Goal: Transaction & Acquisition: Purchase product/service

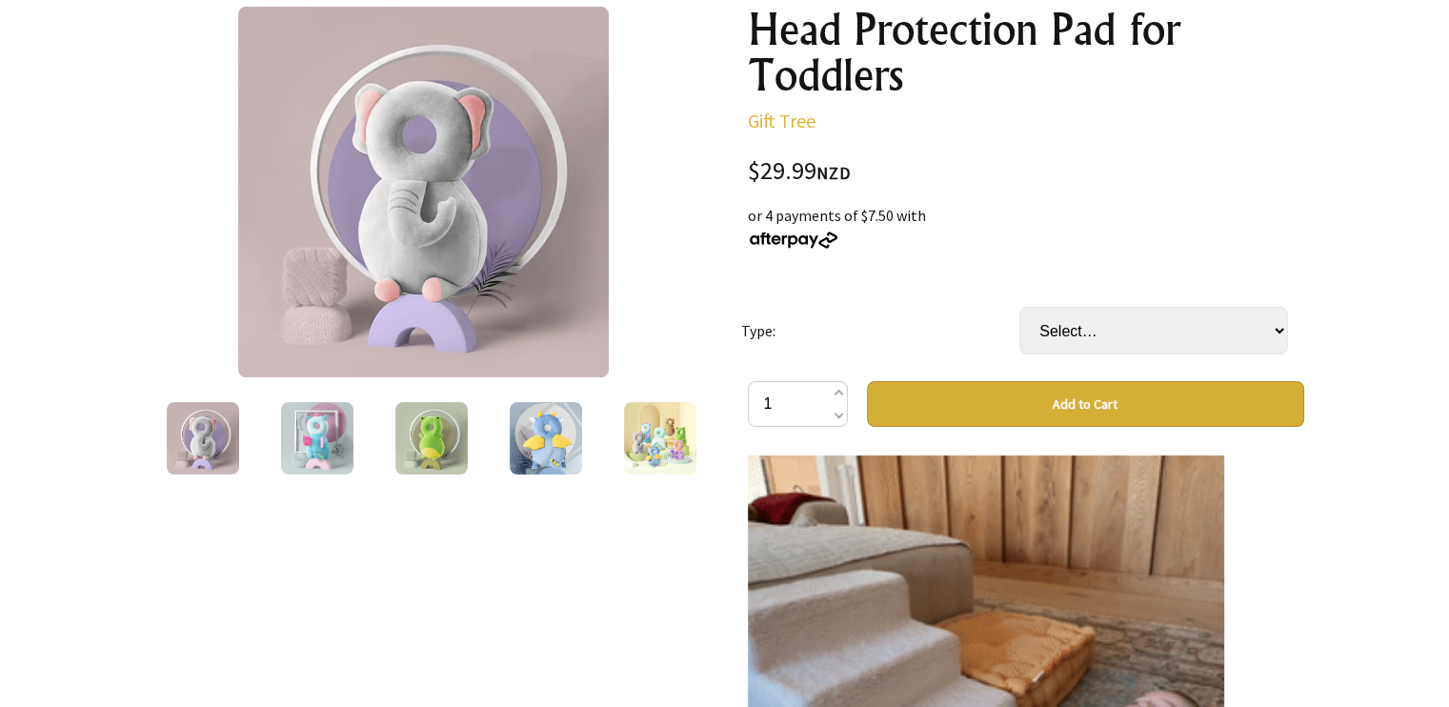
scroll to position [241, 0]
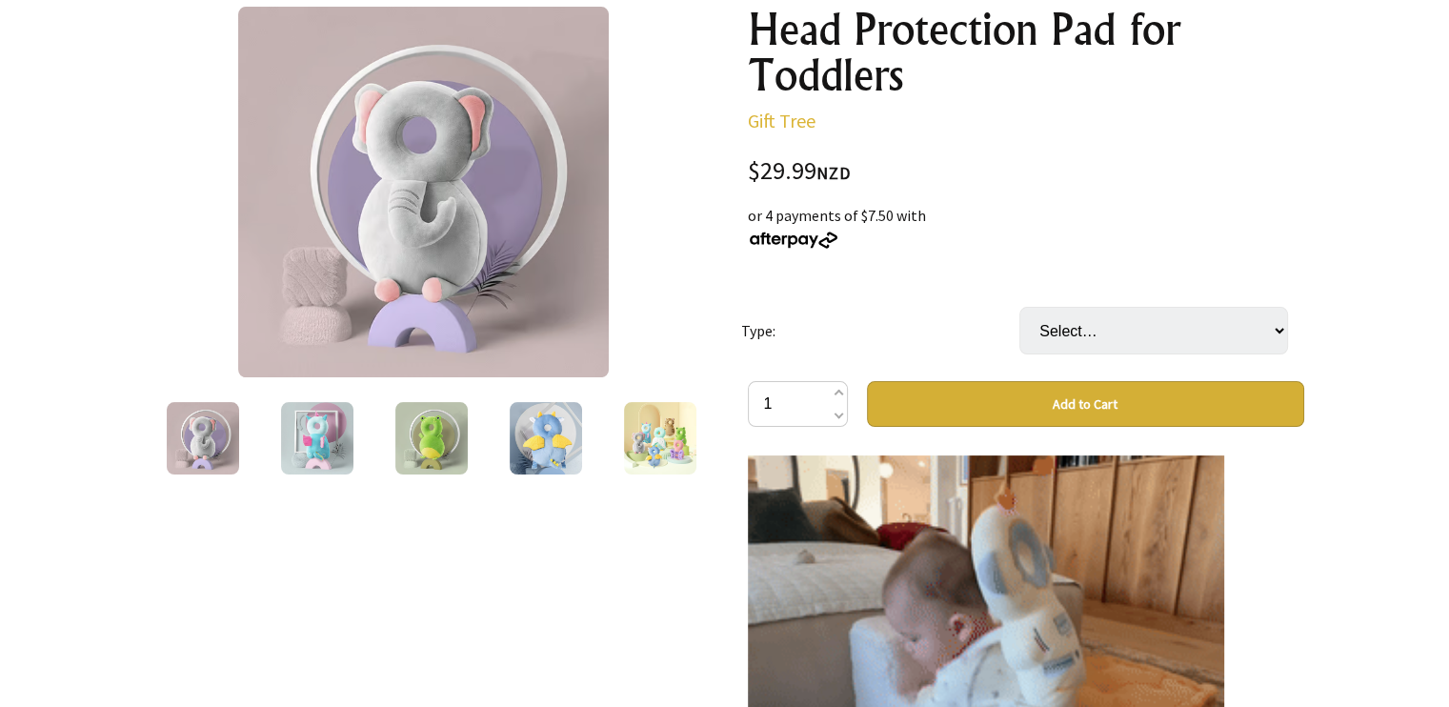
click at [576, 453] on img at bounding box center [546, 438] width 72 height 72
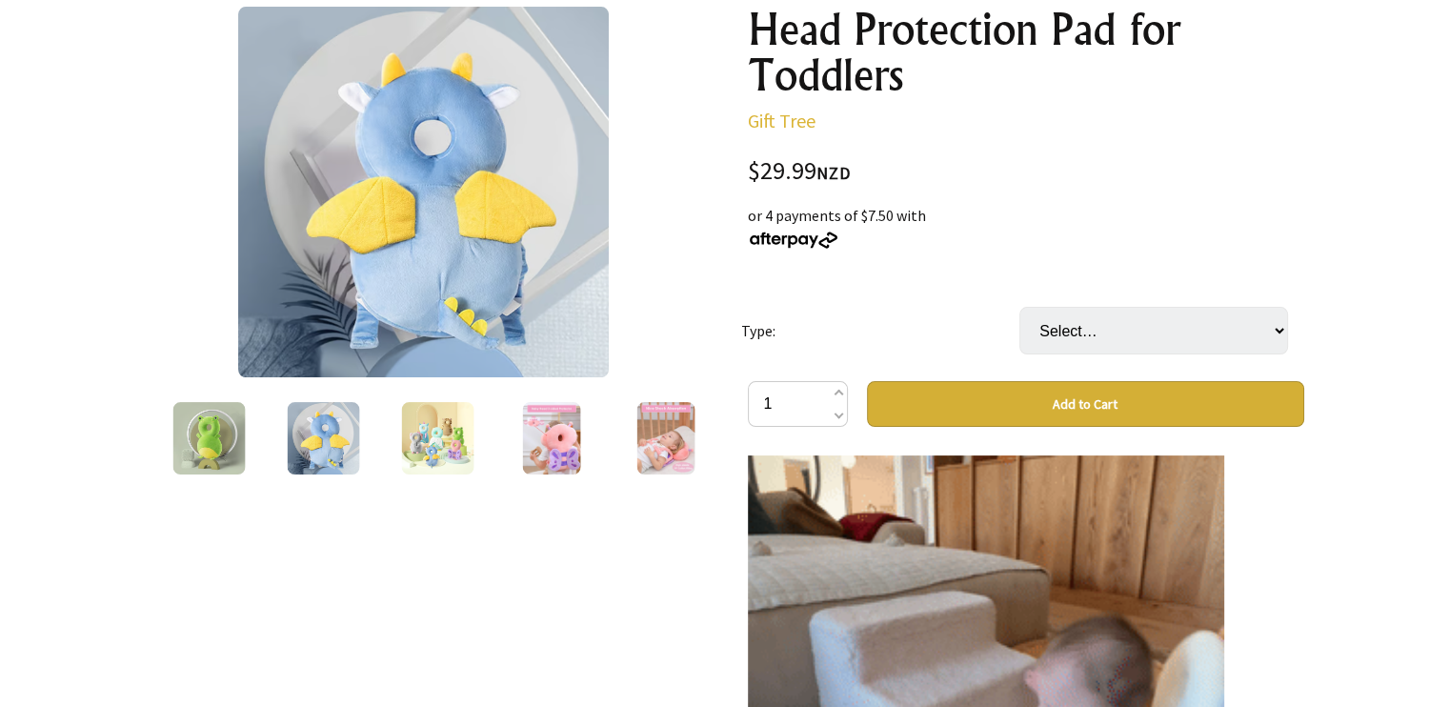
click at [420, 438] on img at bounding box center [437, 438] width 72 height 72
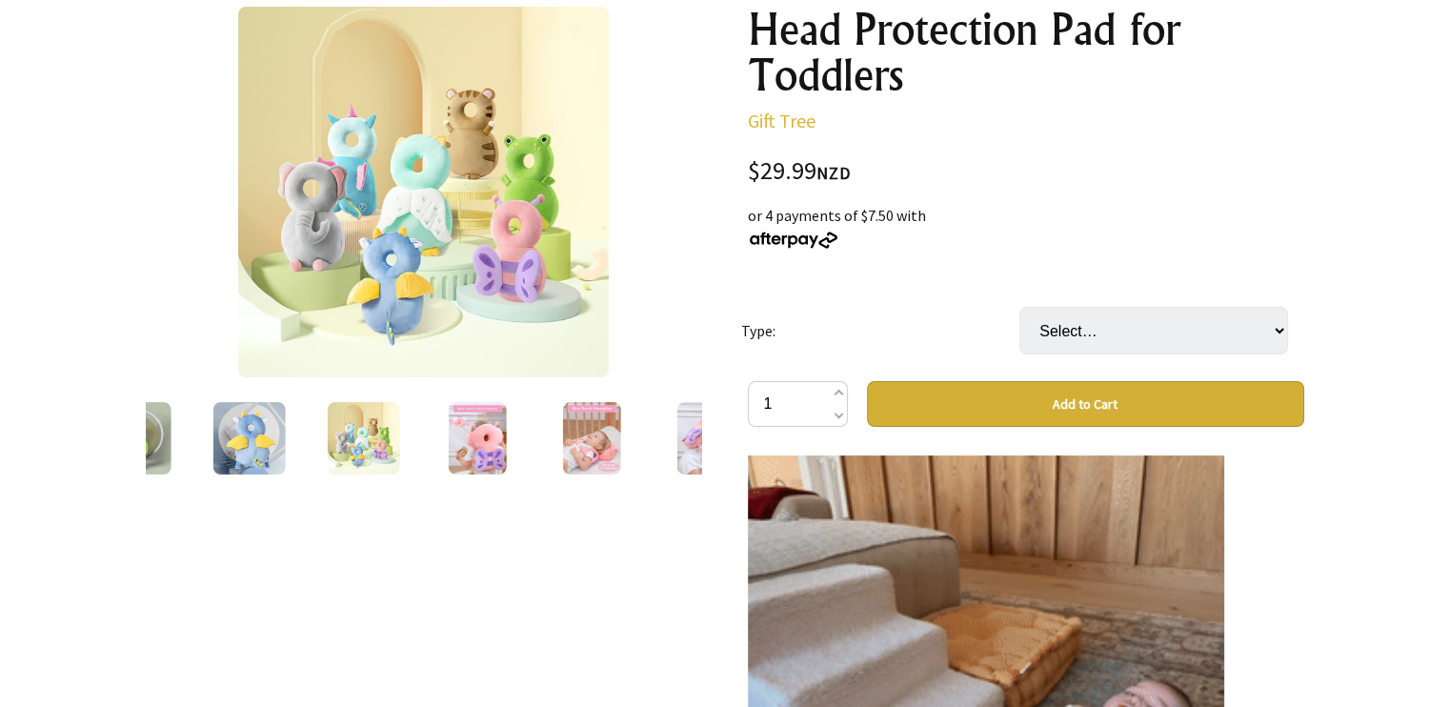
click at [457, 415] on img at bounding box center [477, 438] width 59 height 72
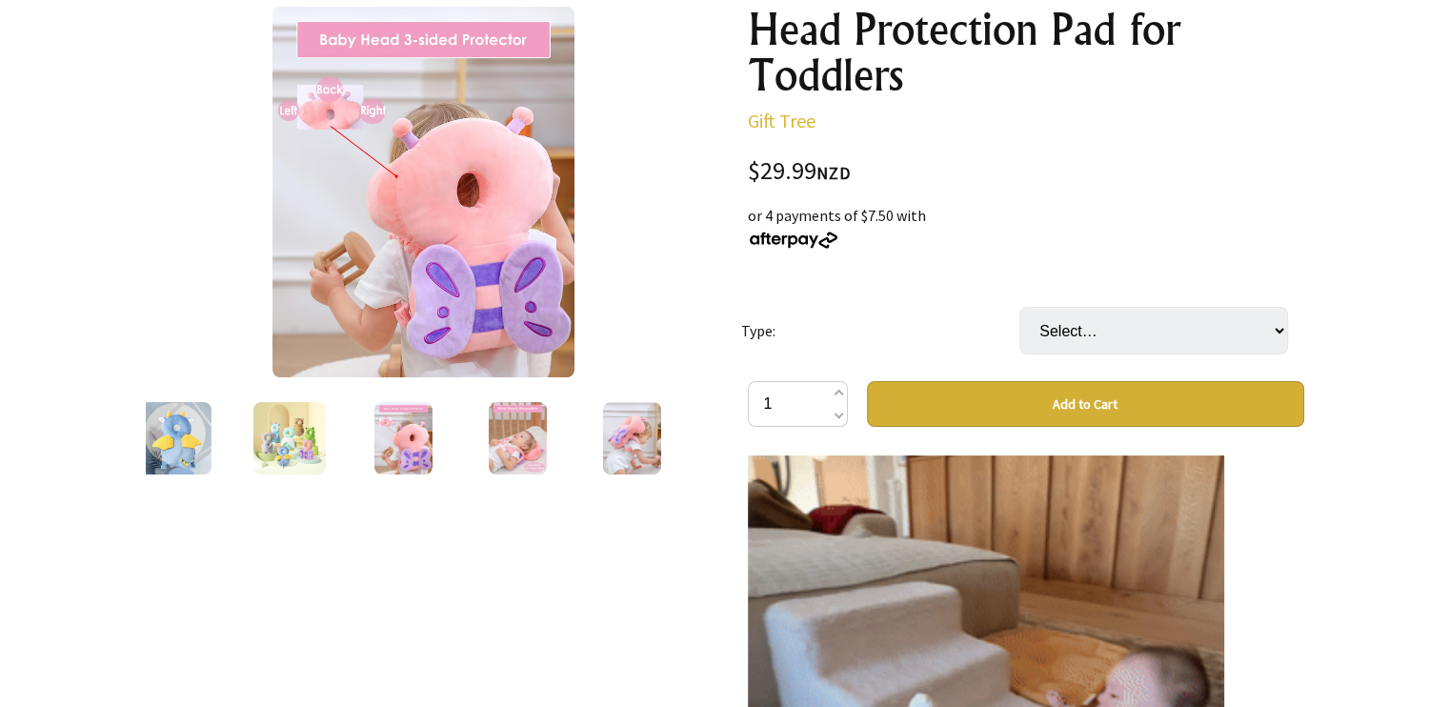
click at [507, 417] on img at bounding box center [518, 438] width 59 height 72
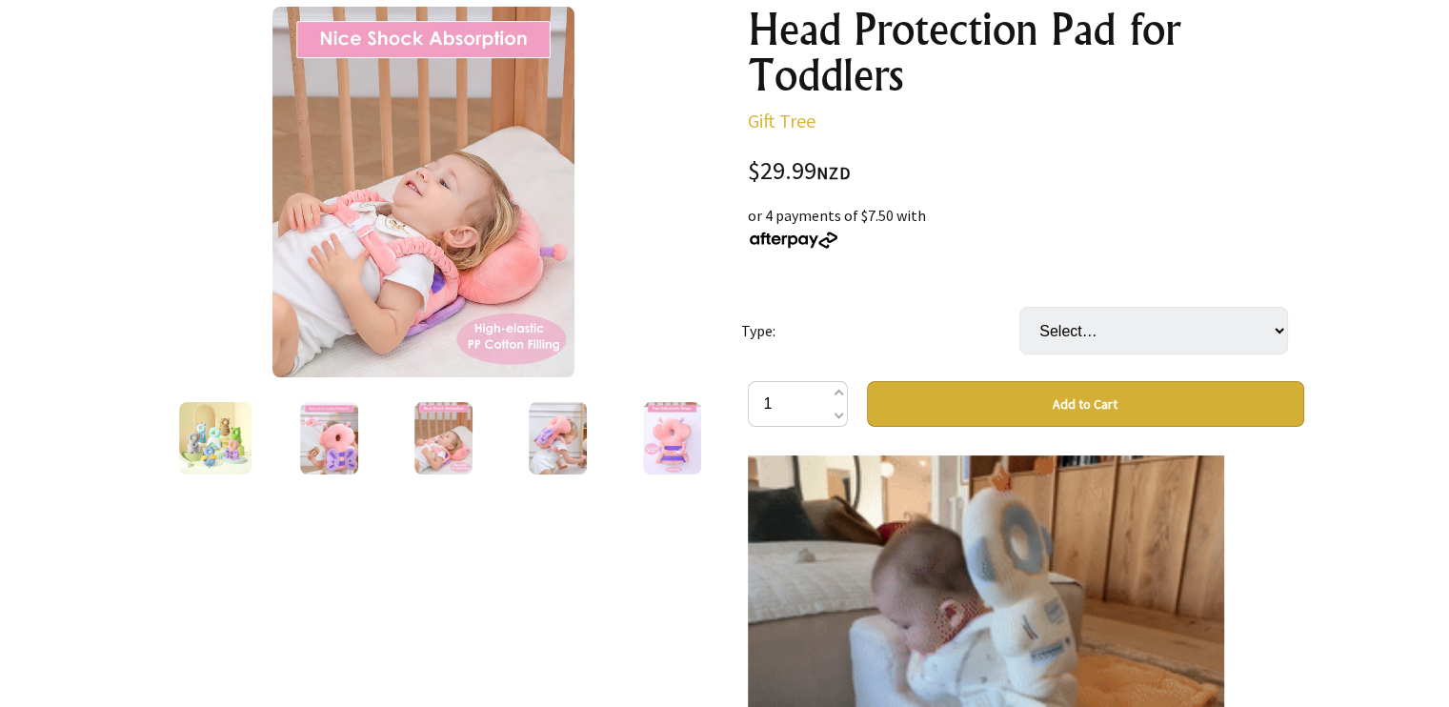
click at [534, 437] on img at bounding box center [558, 438] width 59 height 72
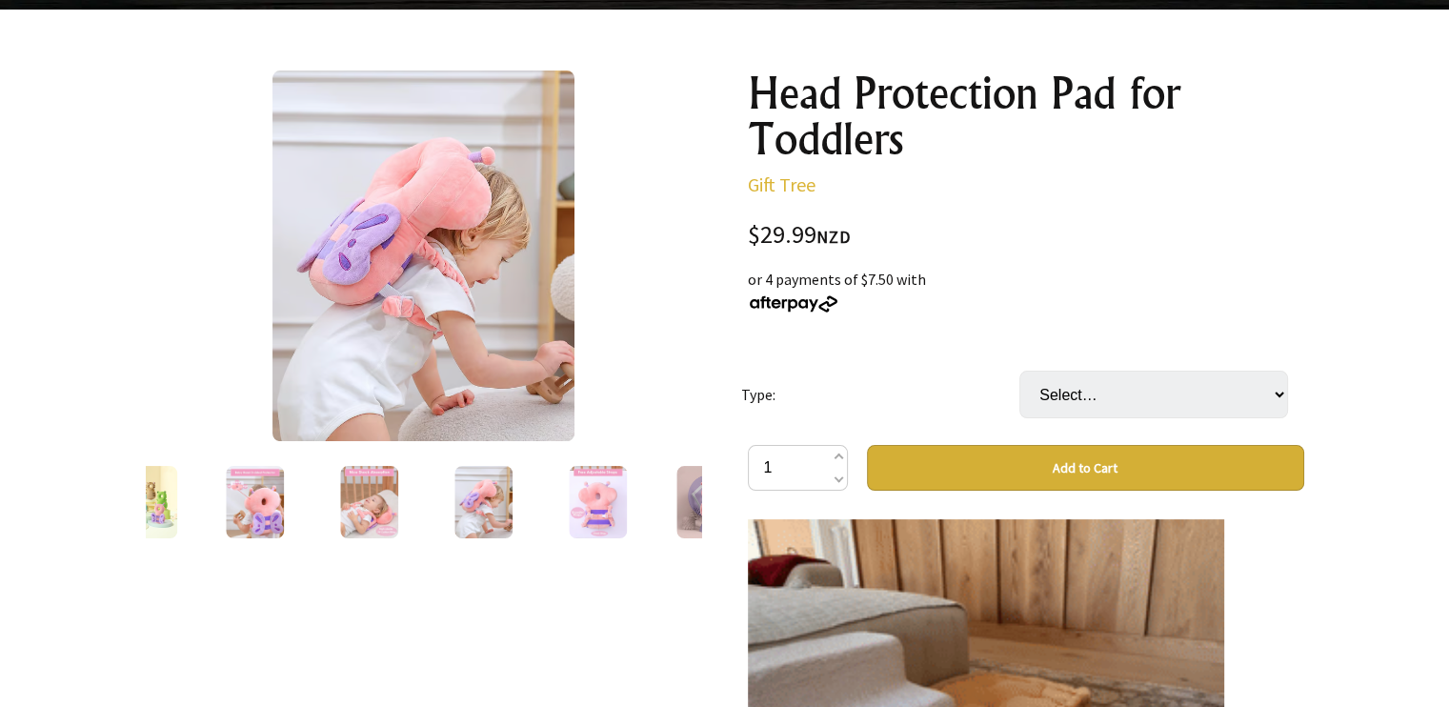
scroll to position [176, 0]
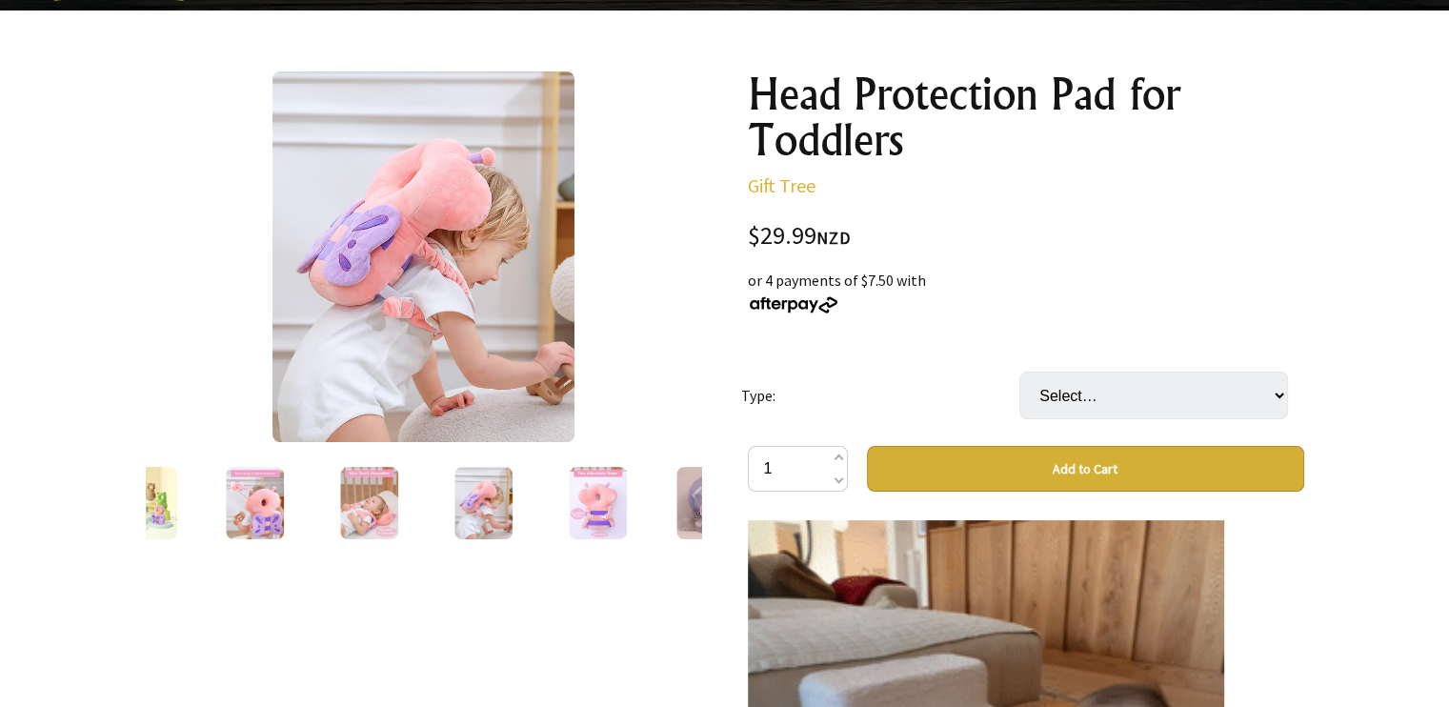
click at [588, 479] on img at bounding box center [598, 503] width 59 height 72
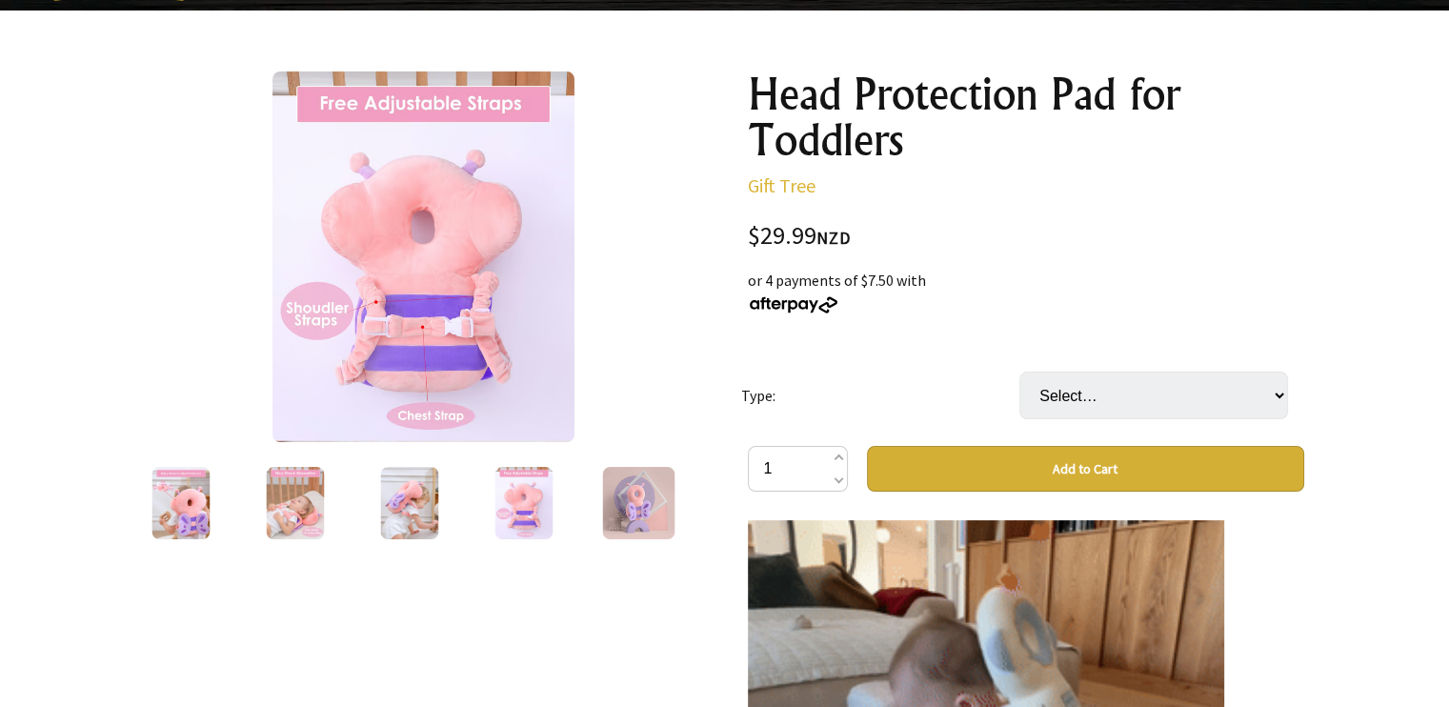
click at [622, 499] on img at bounding box center [638, 503] width 72 height 72
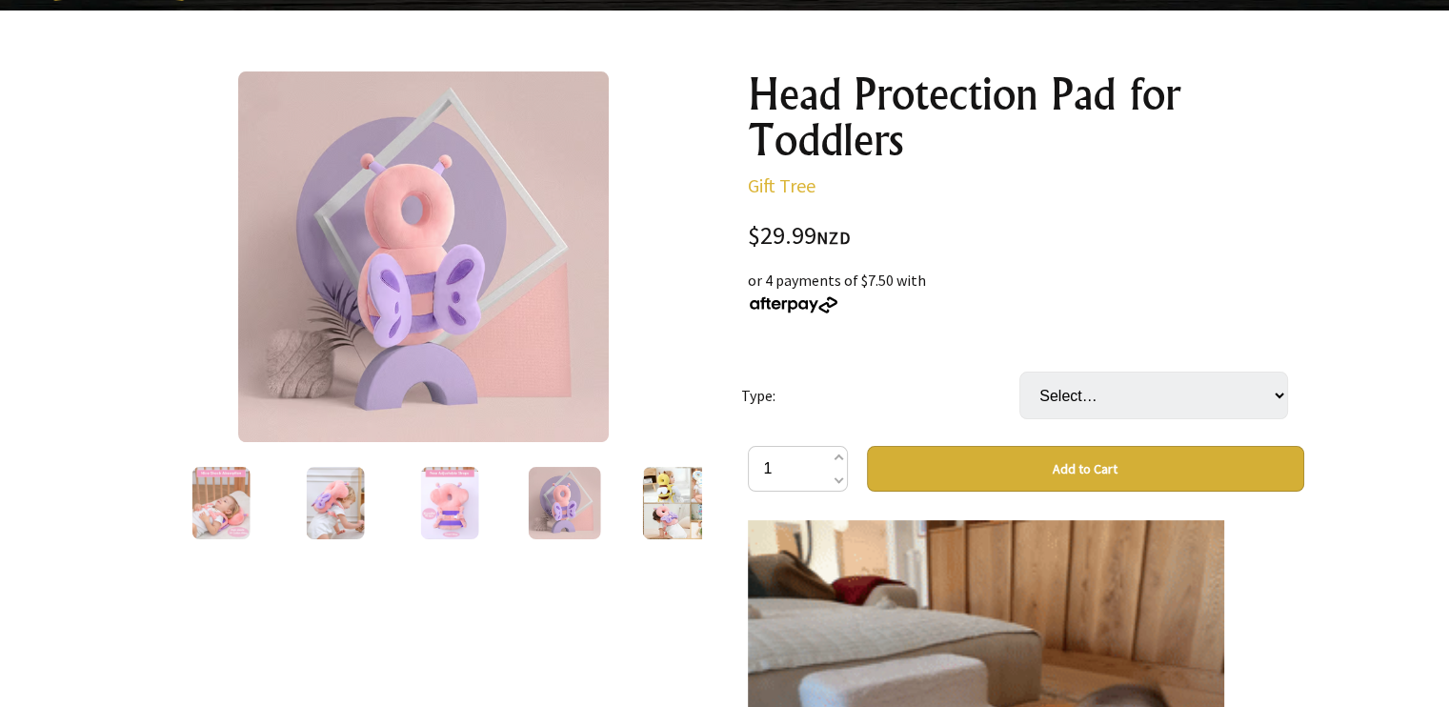
click at [656, 488] on img at bounding box center [678, 503] width 72 height 72
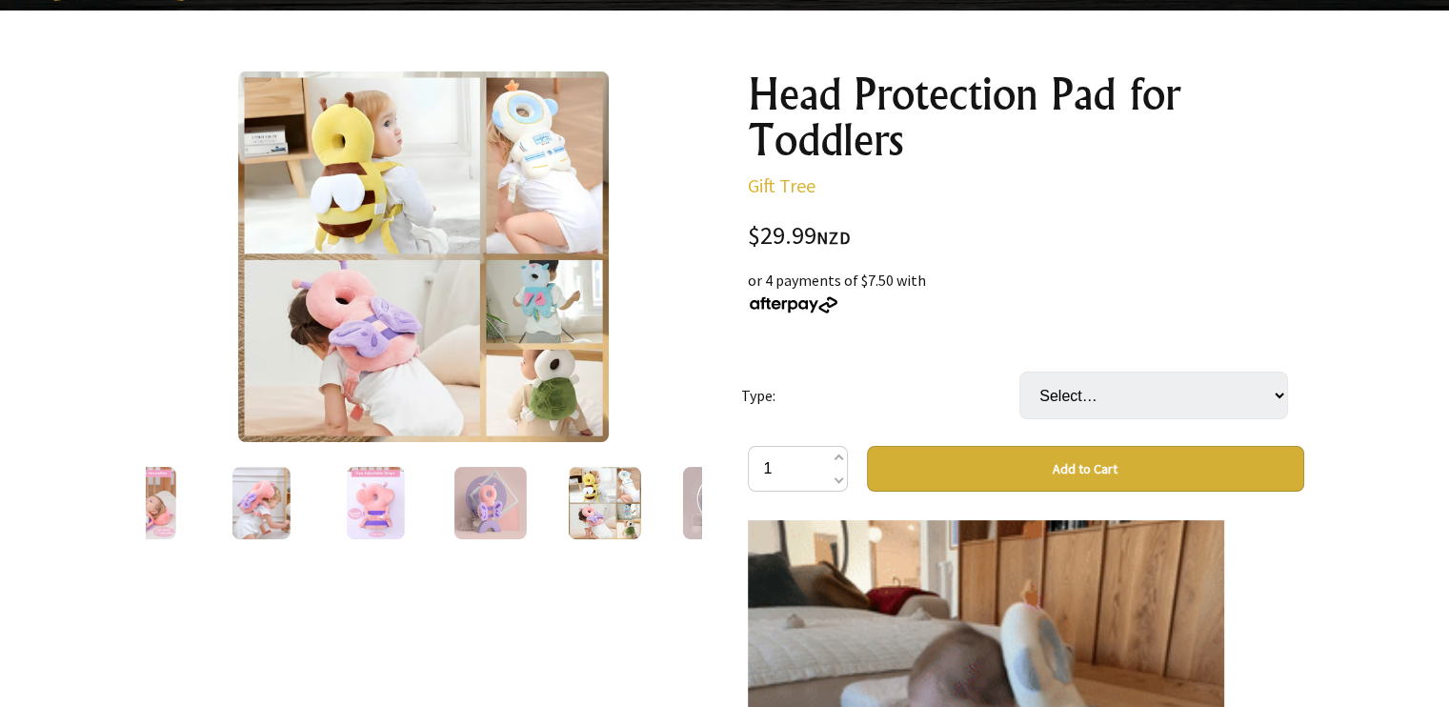
click at [691, 502] on img at bounding box center [718, 503] width 72 height 72
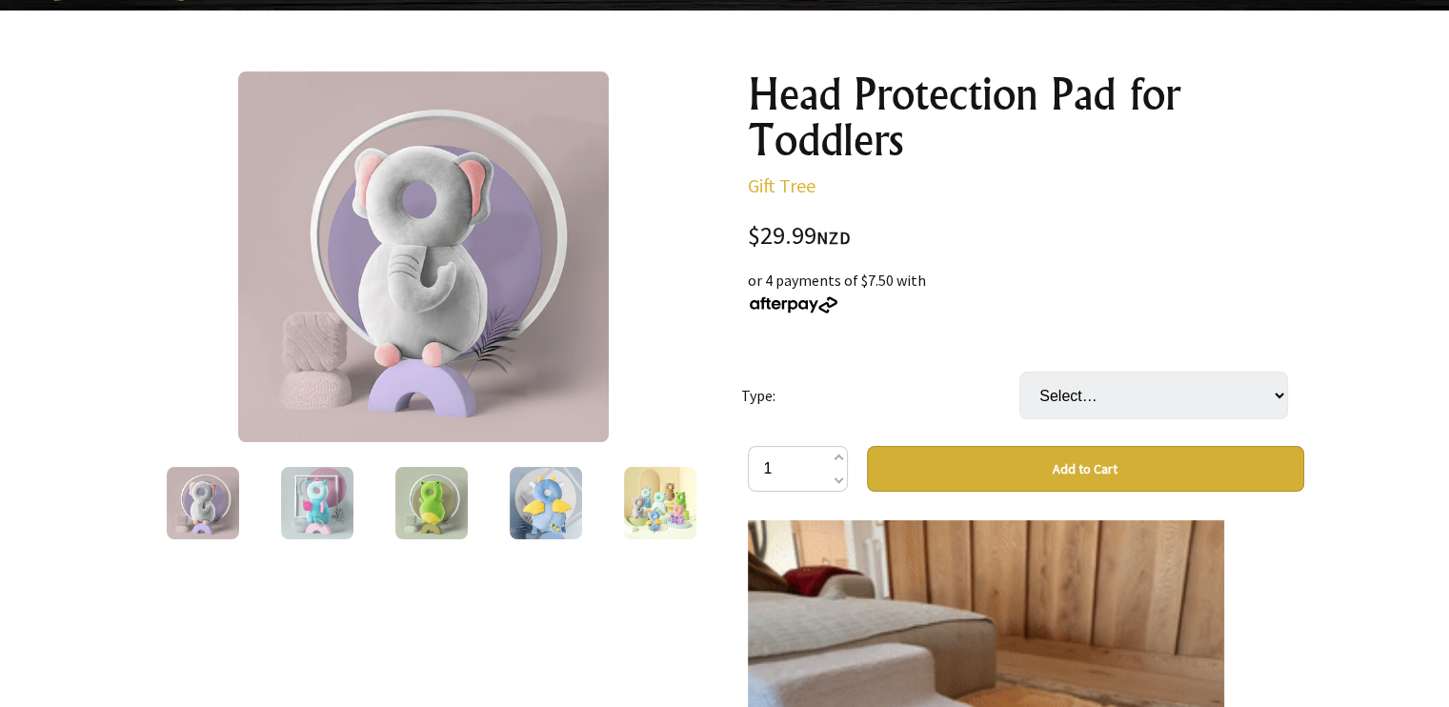
click at [285, 505] on img at bounding box center [317, 503] width 72 height 72
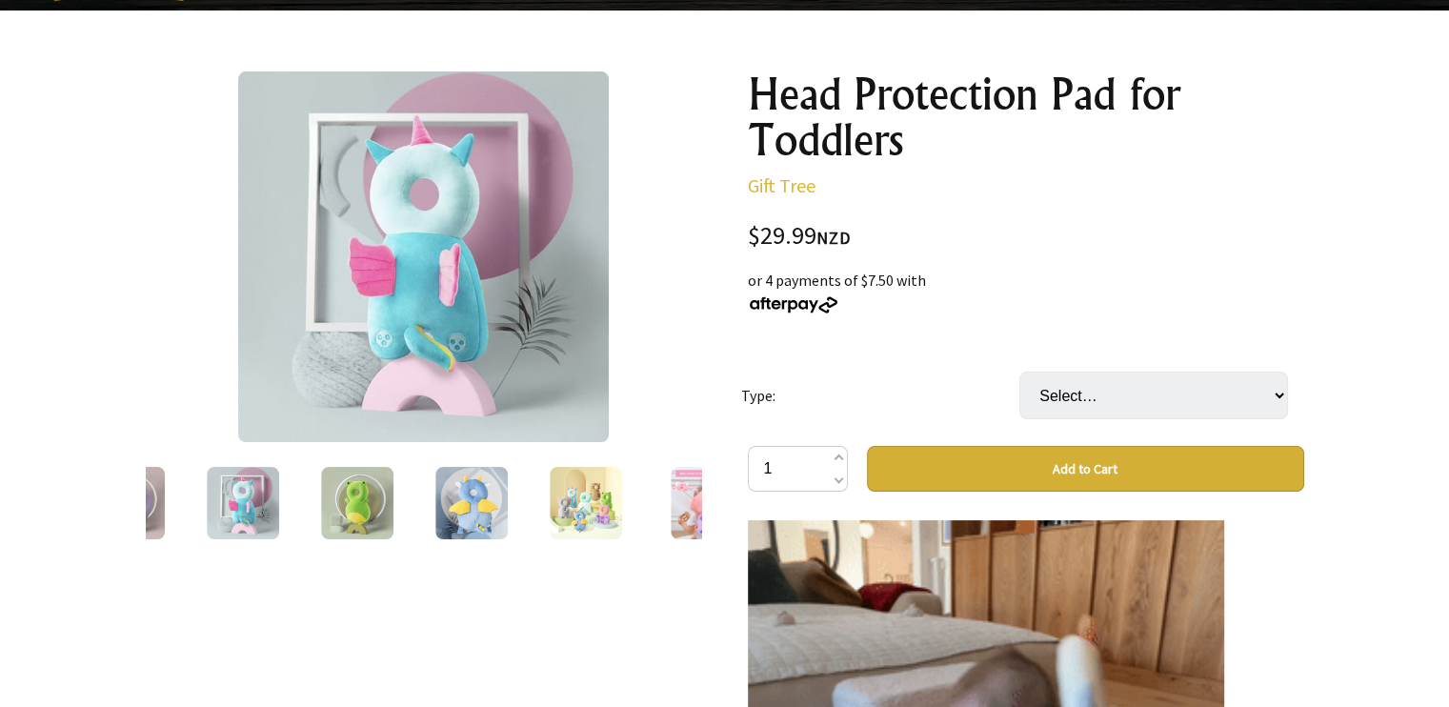
click at [152, 498] on img at bounding box center [128, 503] width 72 height 72
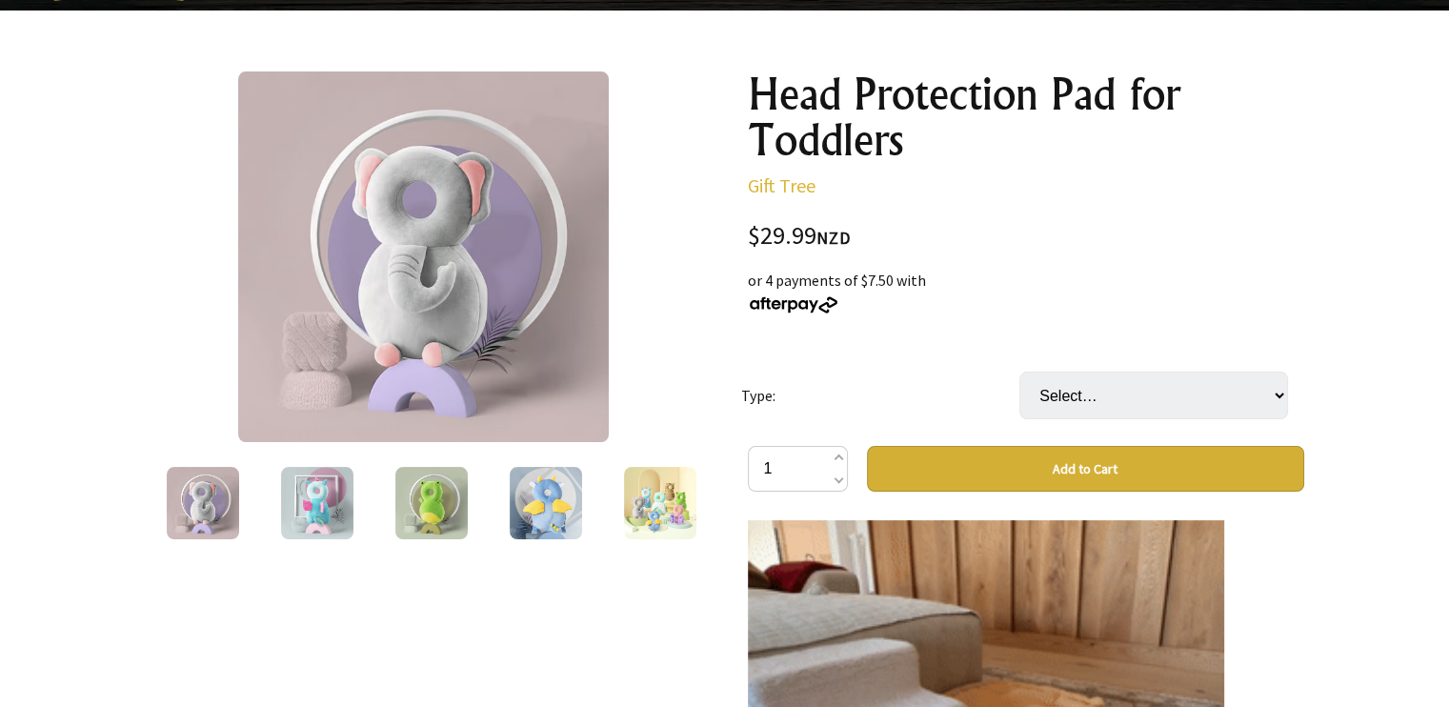
click at [321, 494] on img at bounding box center [317, 503] width 72 height 72
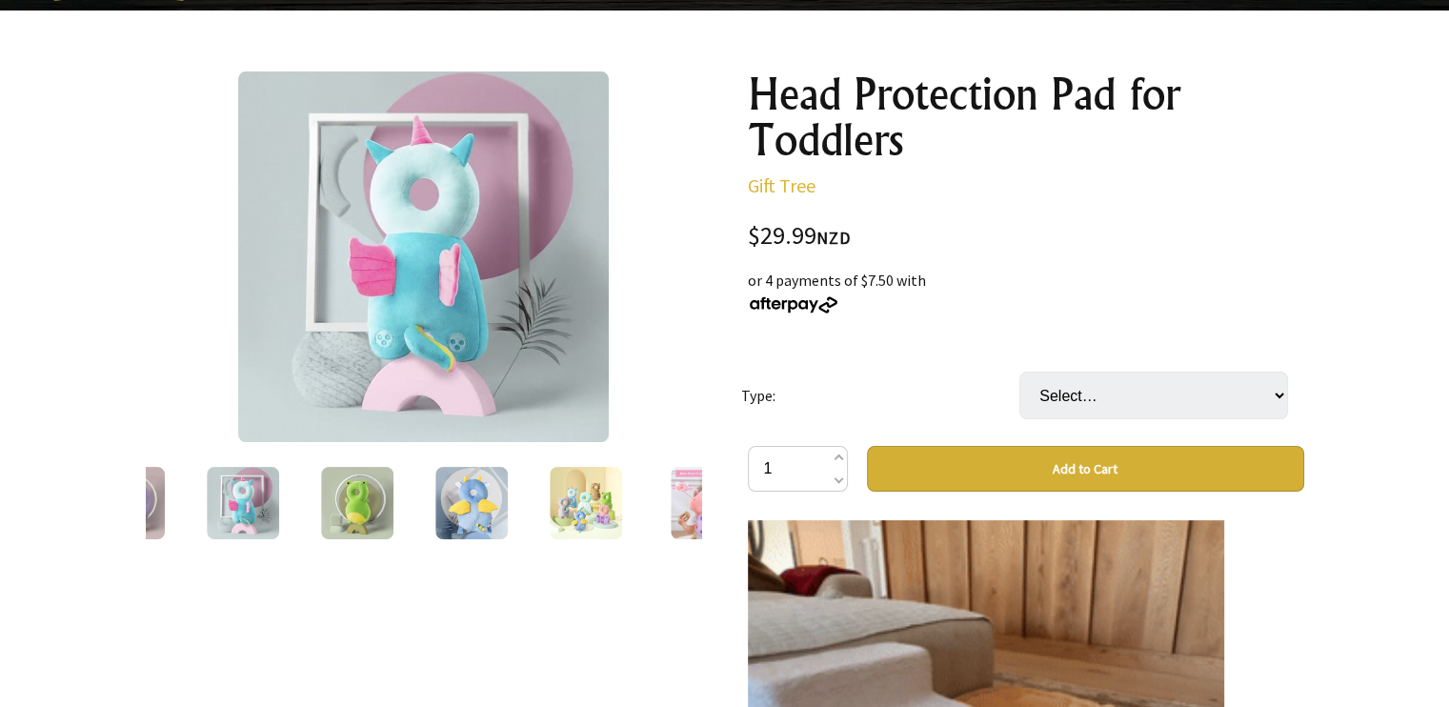
click at [342, 509] on img at bounding box center [357, 503] width 72 height 72
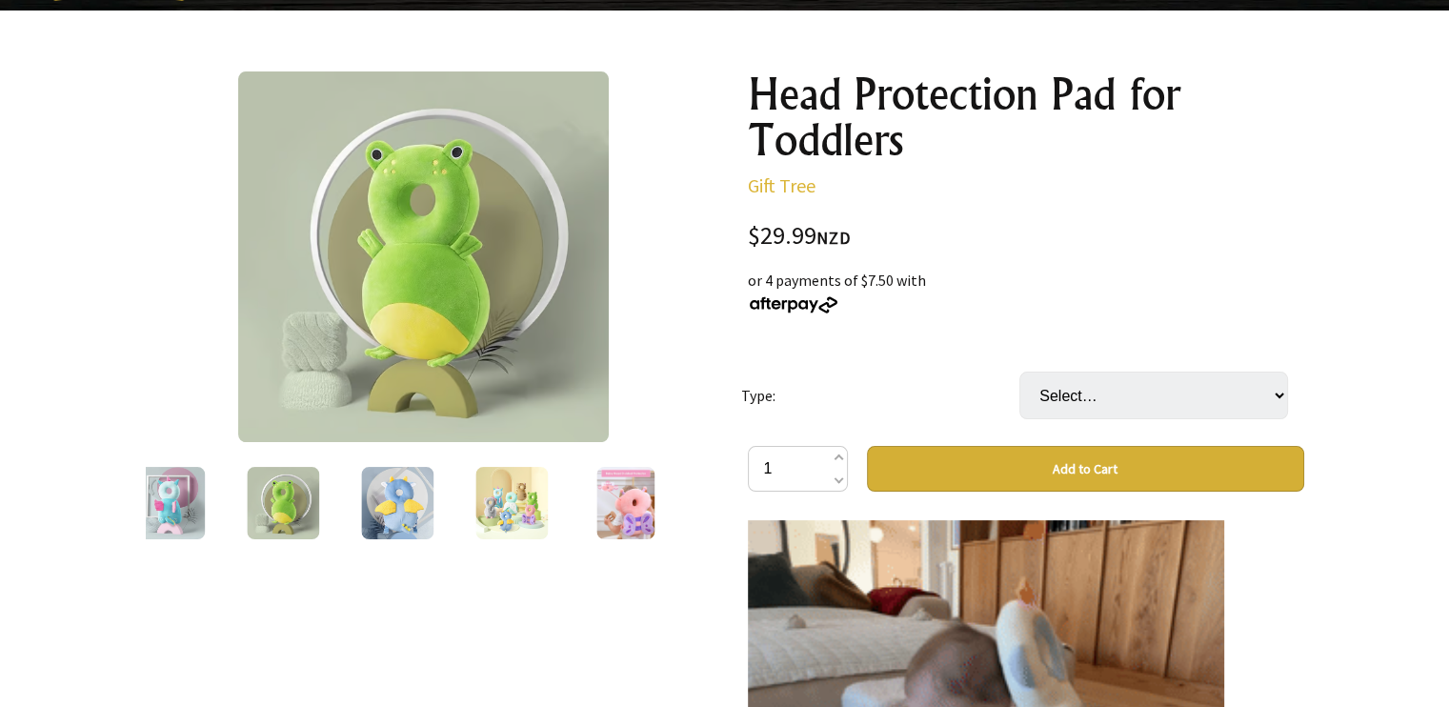
click at [388, 506] on img at bounding box center [397, 503] width 72 height 72
